Goal: Transaction & Acquisition: Purchase product/service

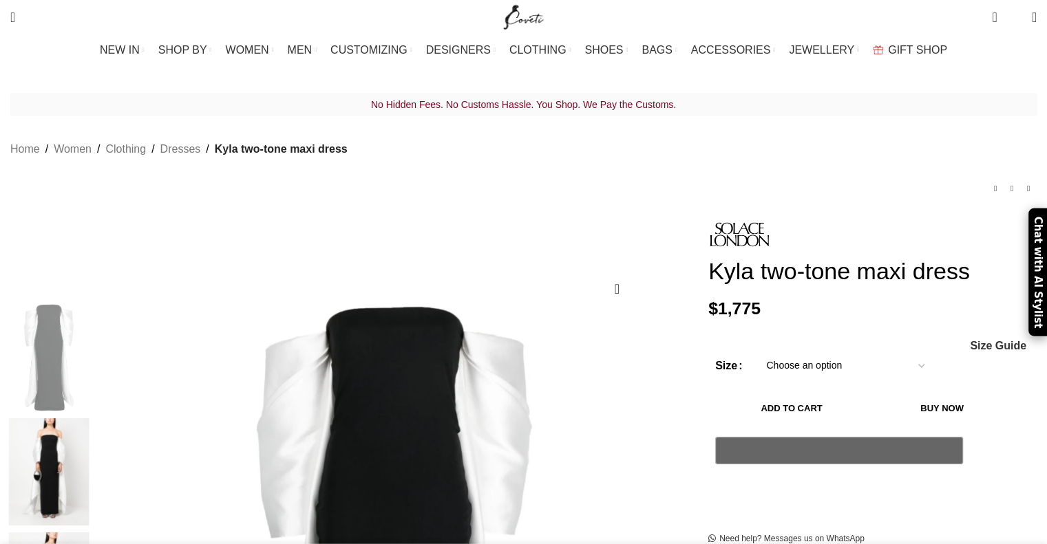
click at [91, 418] on img at bounding box center [49, 471] width 84 height 107
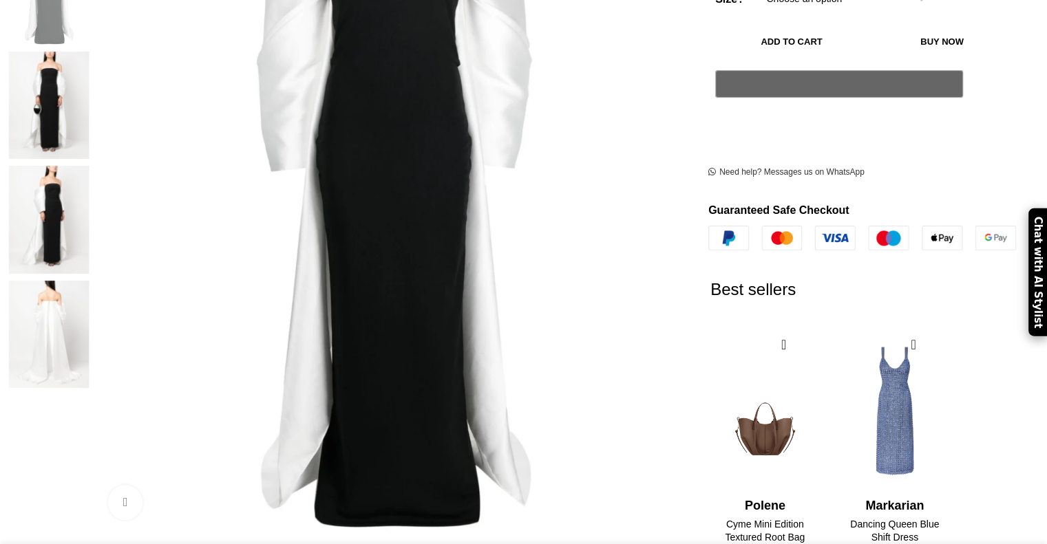
click at [91, 281] on img at bounding box center [49, 334] width 84 height 107
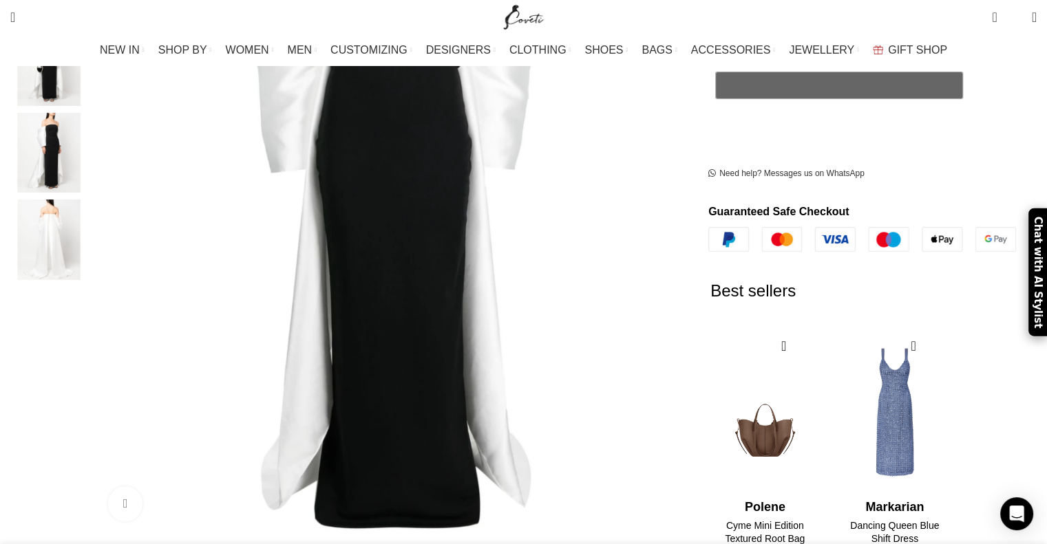
click at [91, 206] on img "4 / 4" at bounding box center [49, 240] width 84 height 81
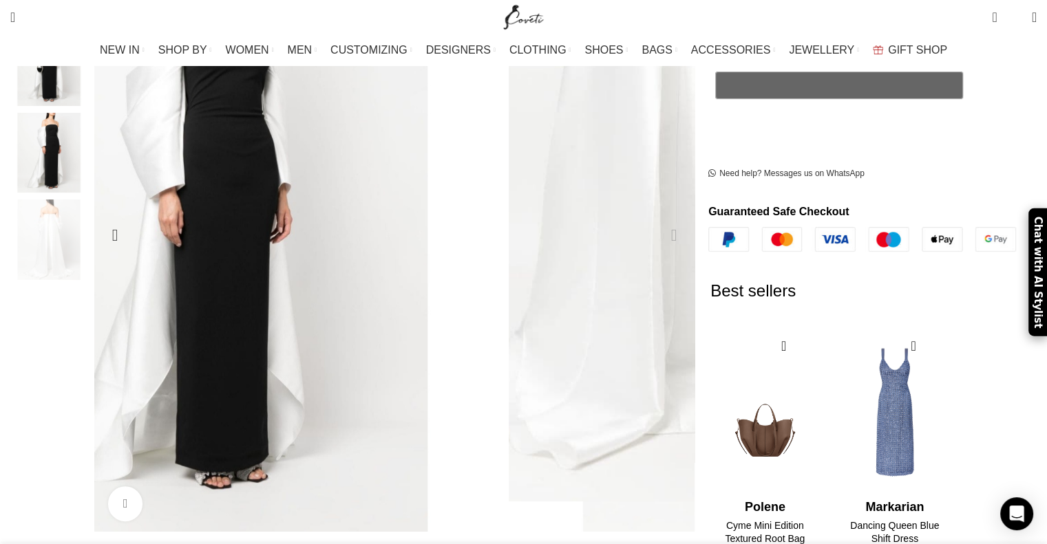
scroll to position [0, 0]
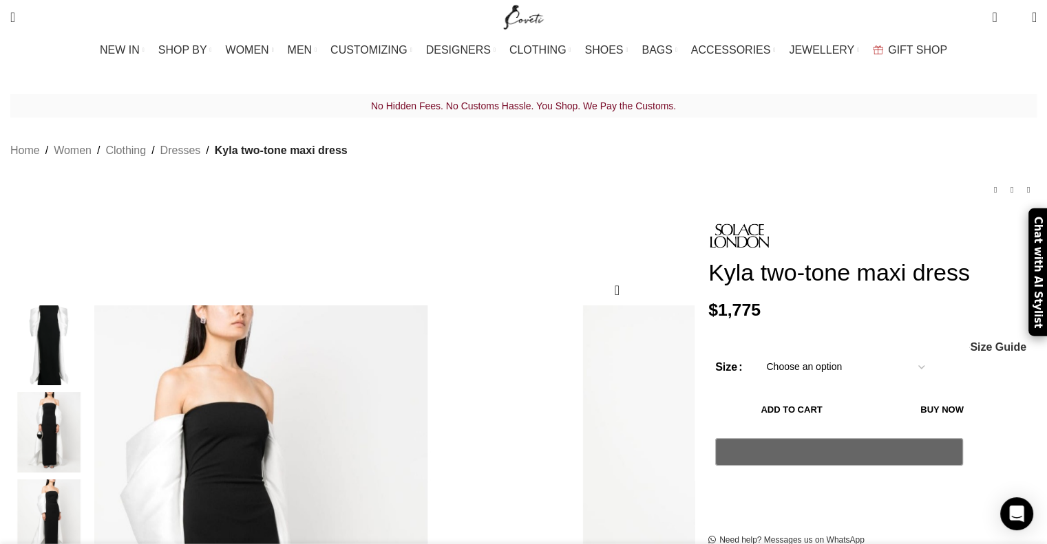
click at [91, 419] on img "2 / 4" at bounding box center [49, 432] width 84 height 81
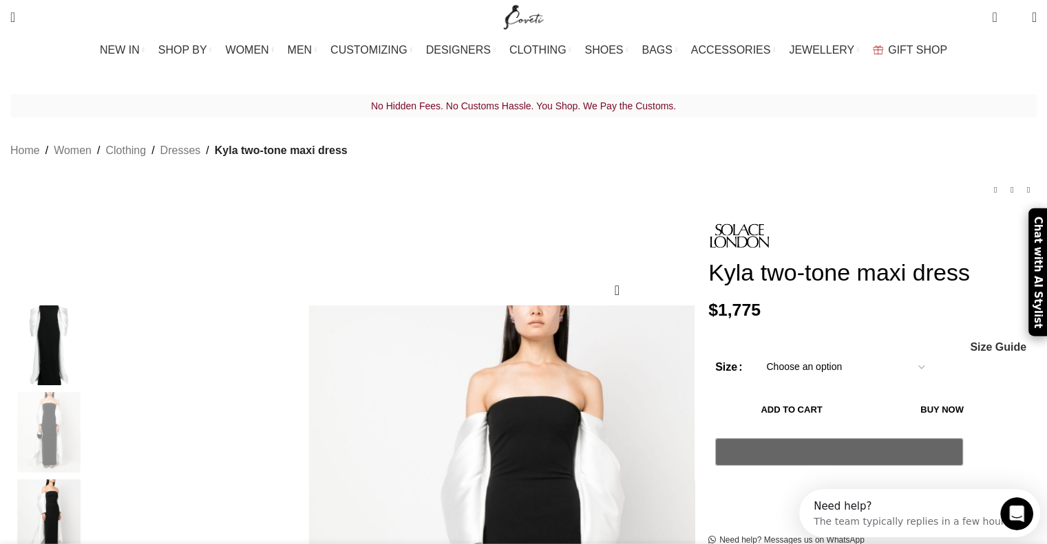
click at [91, 322] on img "1 / 4" at bounding box center [49, 346] width 84 height 81
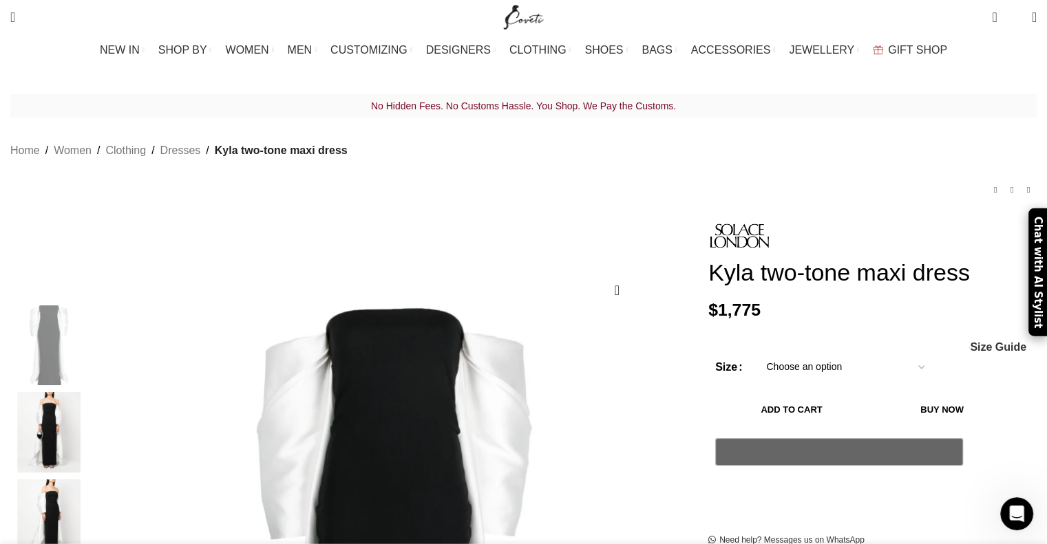
drag, startPoint x: 675, startPoint y: 253, endPoint x: 740, endPoint y: 281, distance: 71.5
click at [740, 281] on h1 "Kyla two-tone maxi dress" at bounding box center [872, 273] width 328 height 28
copy h1 "Kyla two-tone maxi dress"
